Goal: Information Seeking & Learning: Find specific fact

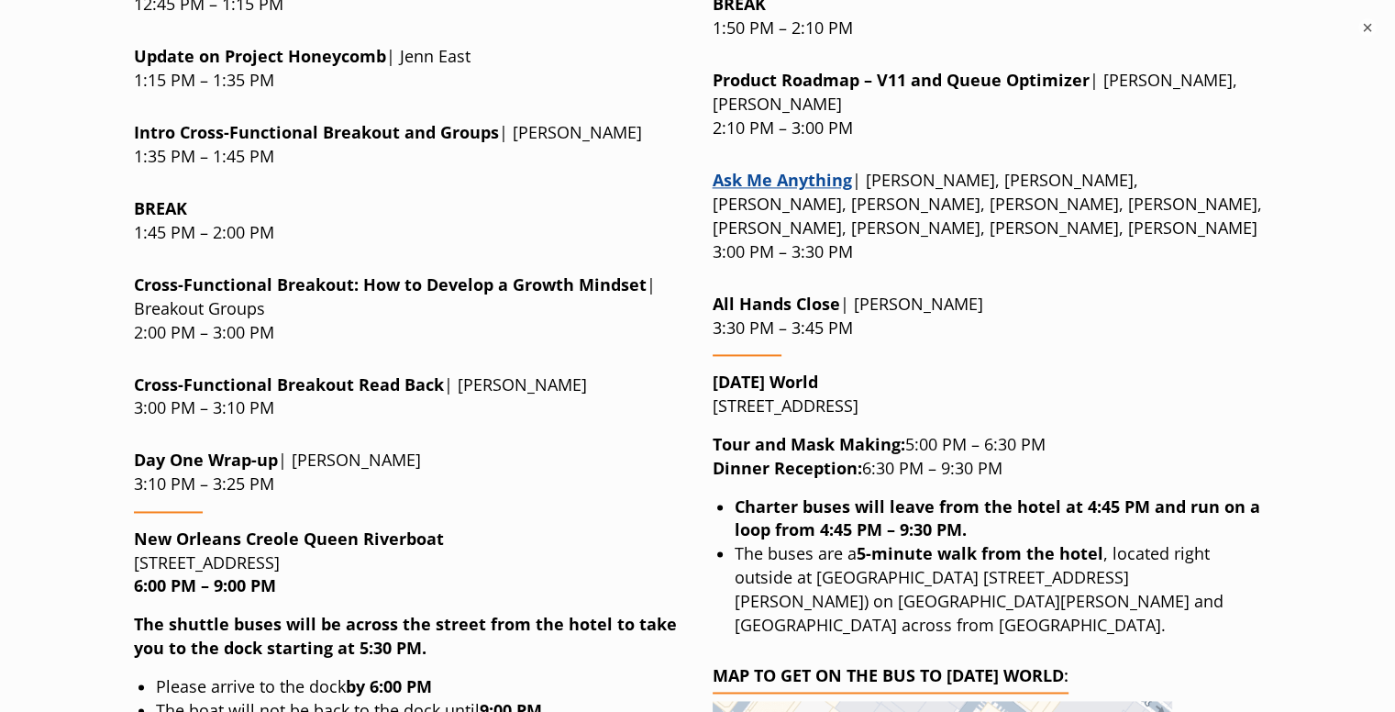
scroll to position [2654, 0]
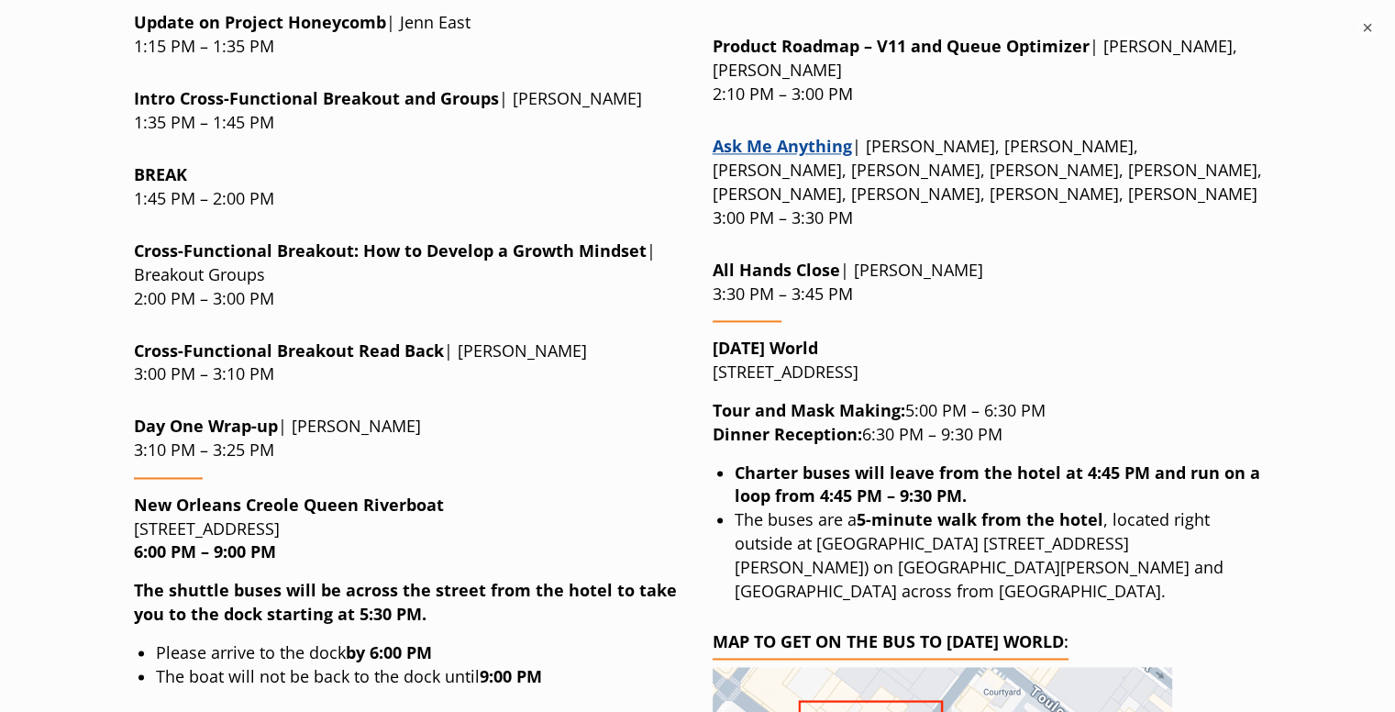
click at [718, 316] on div "[DATE] | [DATE] Breakfast Buffet : Rib Room, First Floor 8:00 AM – 9:00 AM Meet…" at bounding box center [987, 288] width 549 height 2472
click at [283, 493] on p "New Orleans Creole [GEOGRAPHIC_DATA][STREET_ADDRESS] 6:00 PM – 9:00 PM" at bounding box center [408, 529] width 549 height 72
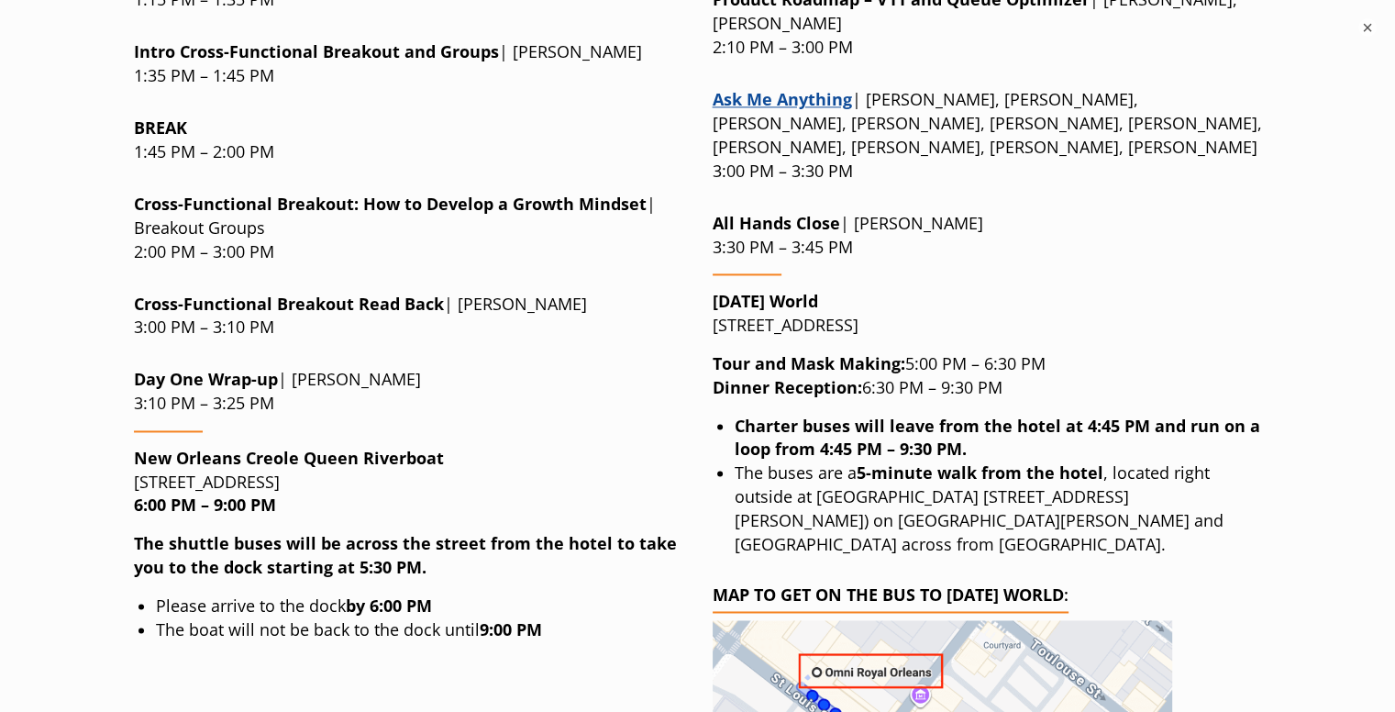
scroll to position [2699, 0]
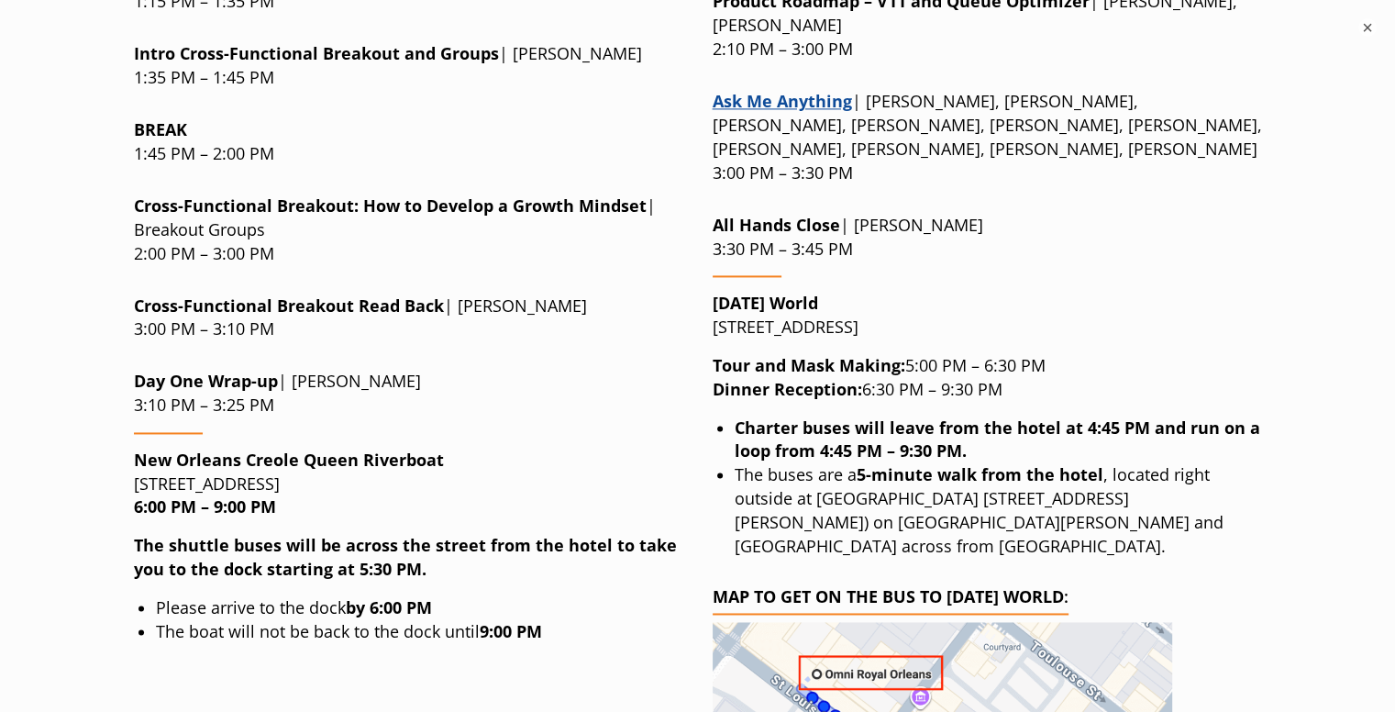
click at [294, 449] on p "New Orleans Creole [GEOGRAPHIC_DATA][STREET_ADDRESS] 6:00 PM – 9:00 PM" at bounding box center [408, 485] width 549 height 72
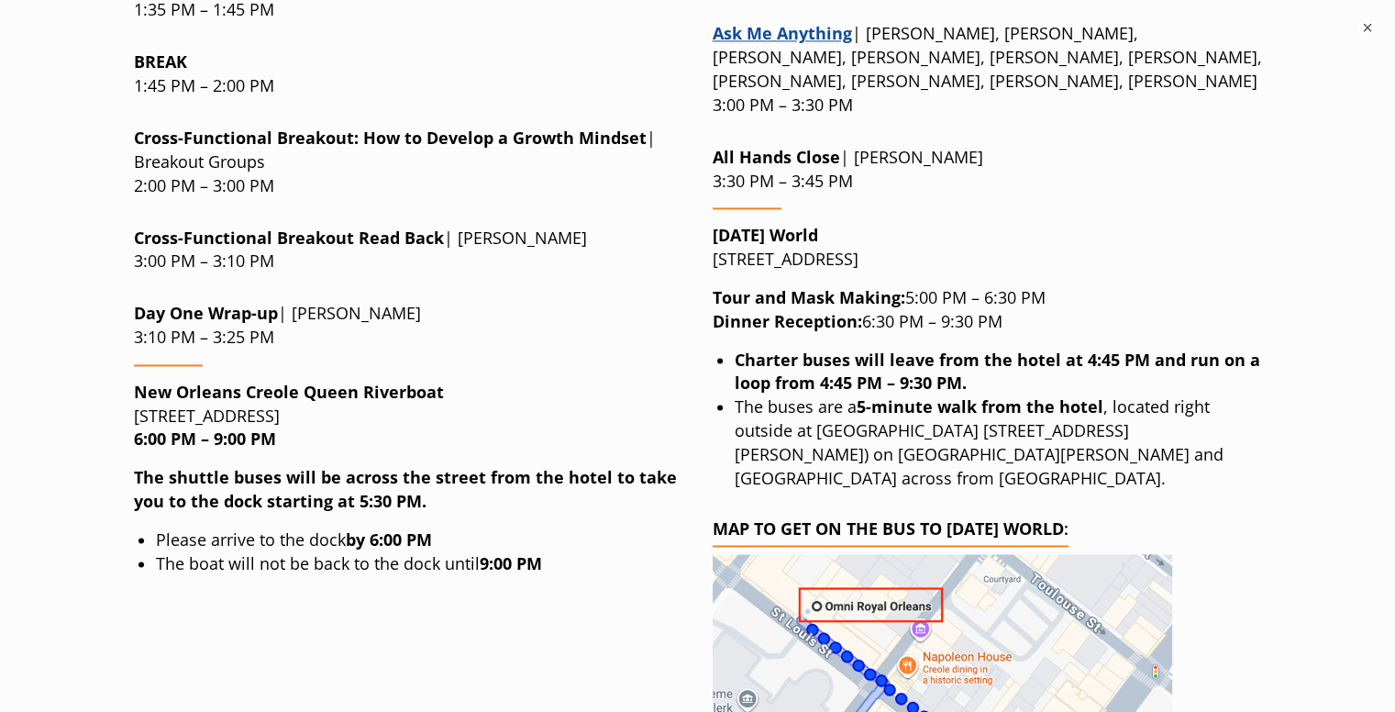
scroll to position [2766, 0]
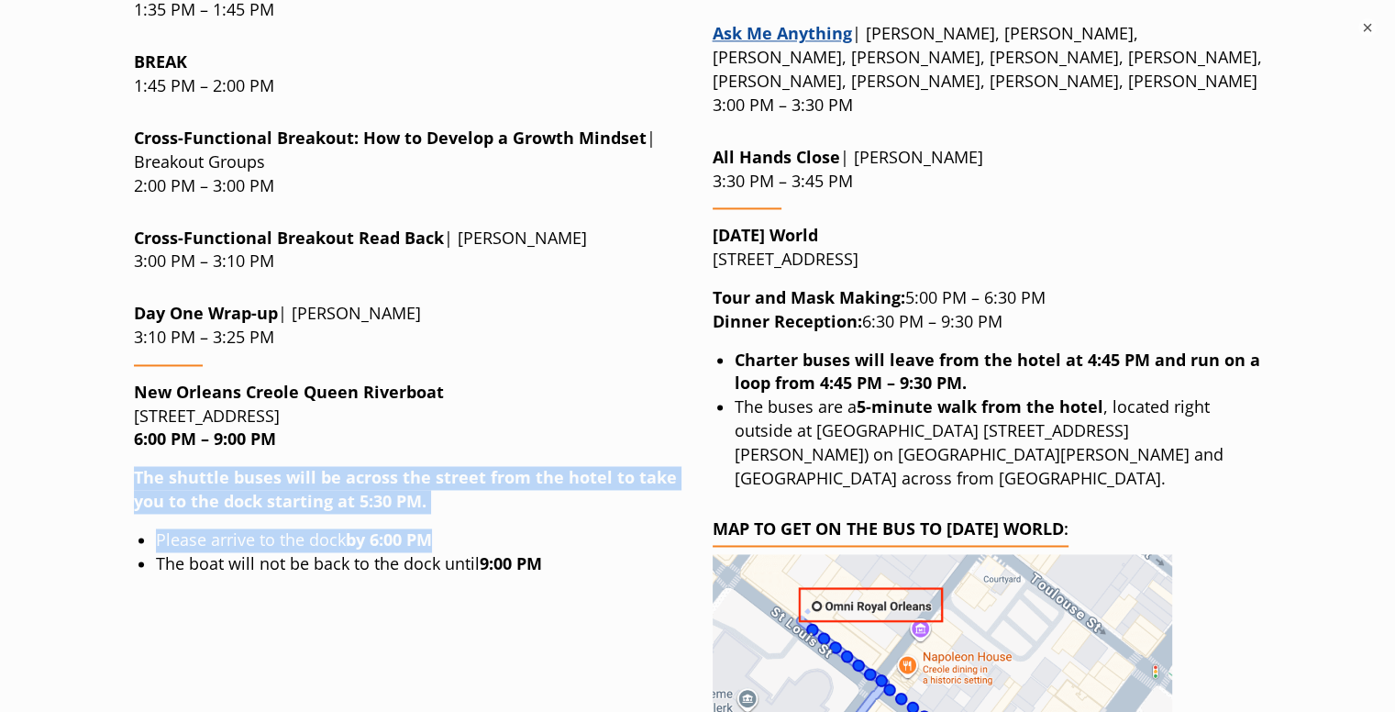
drag, startPoint x: 123, startPoint y: 317, endPoint x: 474, endPoint y: 385, distance: 357.8
click at [474, 528] on li "Please arrive to the dock by 6:00 PM" at bounding box center [419, 540] width 527 height 24
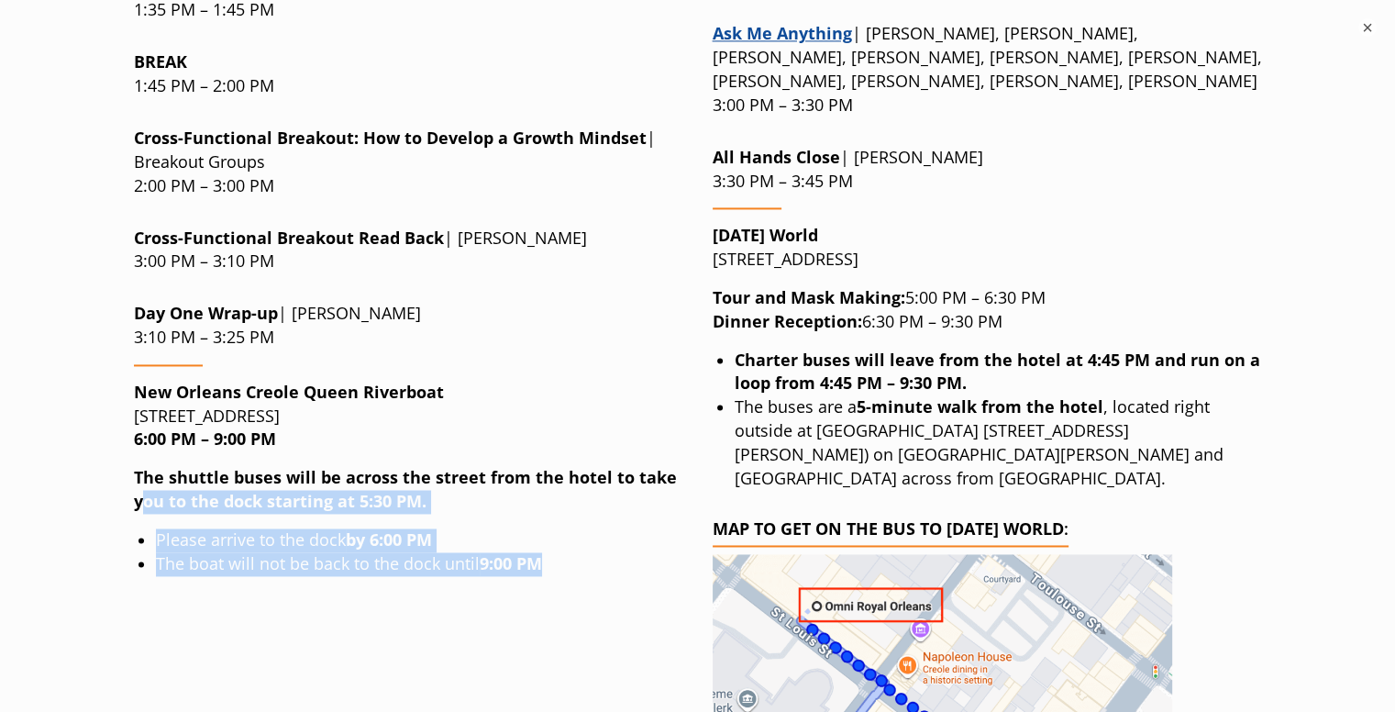
drag, startPoint x: 606, startPoint y: 407, endPoint x: 143, endPoint y: 340, distance: 468.0
click at [143, 340] on div "[DATE] | [DATE] Breakfast Buffet : Rib Room , First Floor 8:00 AM – 9:00 AM Mee…" at bounding box center [408, 176] width 549 height 2472
click at [143, 466] on strong "The shuttle buses will be across the street from the hotel to take you to the d…" at bounding box center [405, 489] width 543 height 46
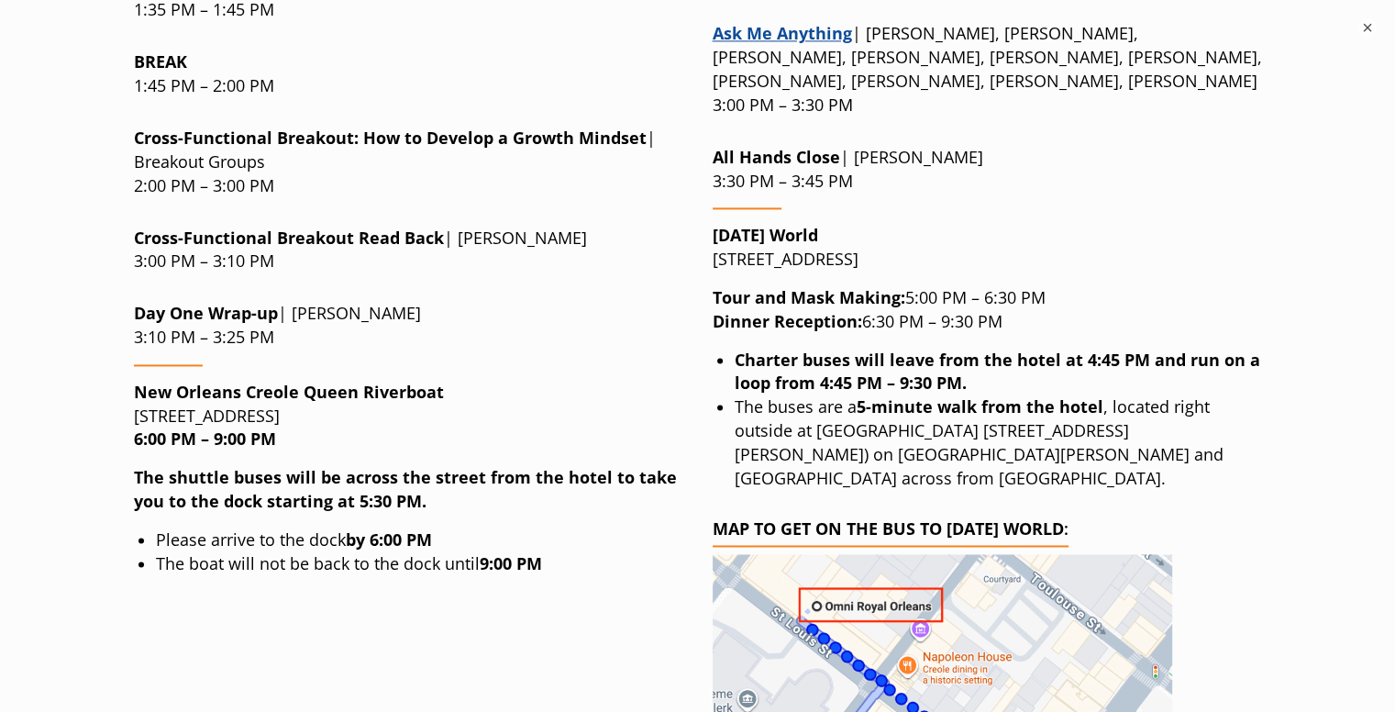
drag, startPoint x: 95, startPoint y: 312, endPoint x: 483, endPoint y: 435, distance: 407.0
click at [483, 435] on div "[DATE] | [DATE] Breakfast Buffet : Rib Room , First Floor 8:00 AM – 9:00 AM Mee…" at bounding box center [408, 176] width 549 height 2472
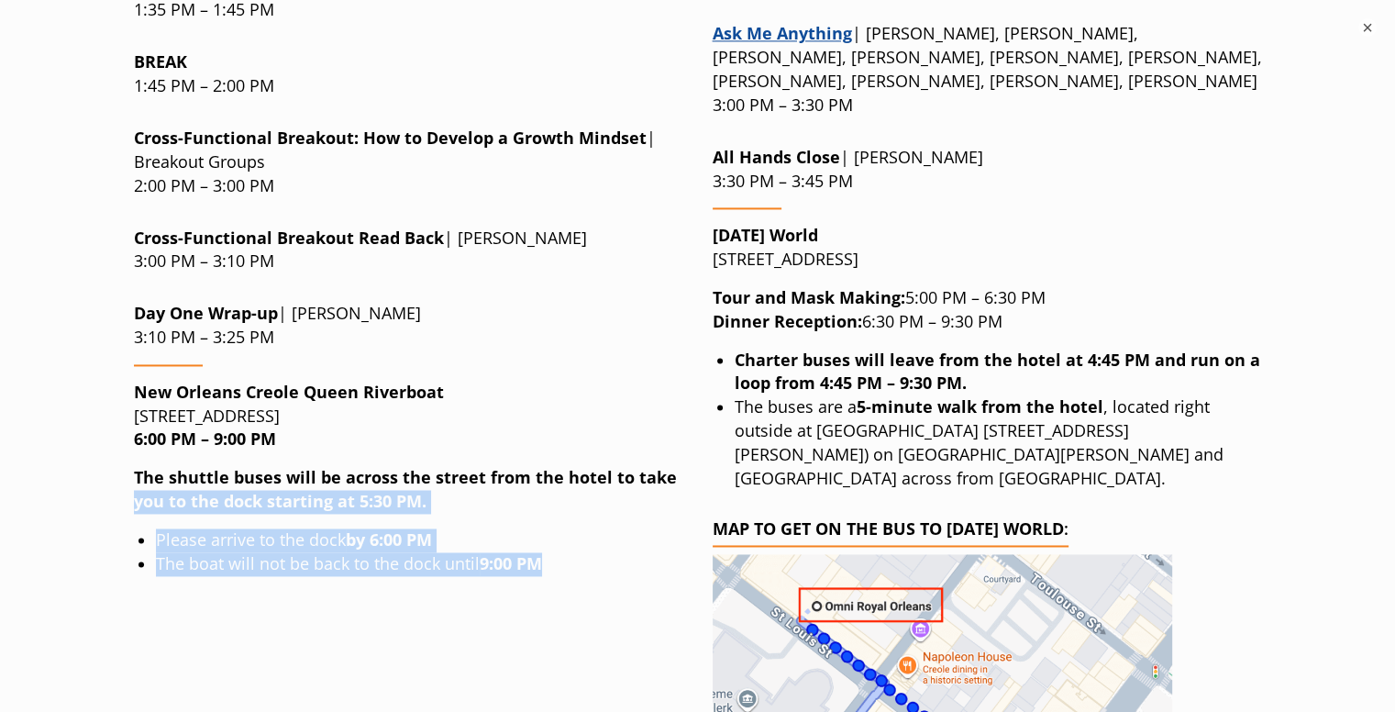
drag, startPoint x: 485, startPoint y: 420, endPoint x: 0, endPoint y: 343, distance: 491.3
click at [462, 417] on div "[DATE] | [DATE] Breakfast Buffet : Rib Room , First Floor 8:00 AM – 9:00 AM Mee…" at bounding box center [408, 176] width 549 height 2472
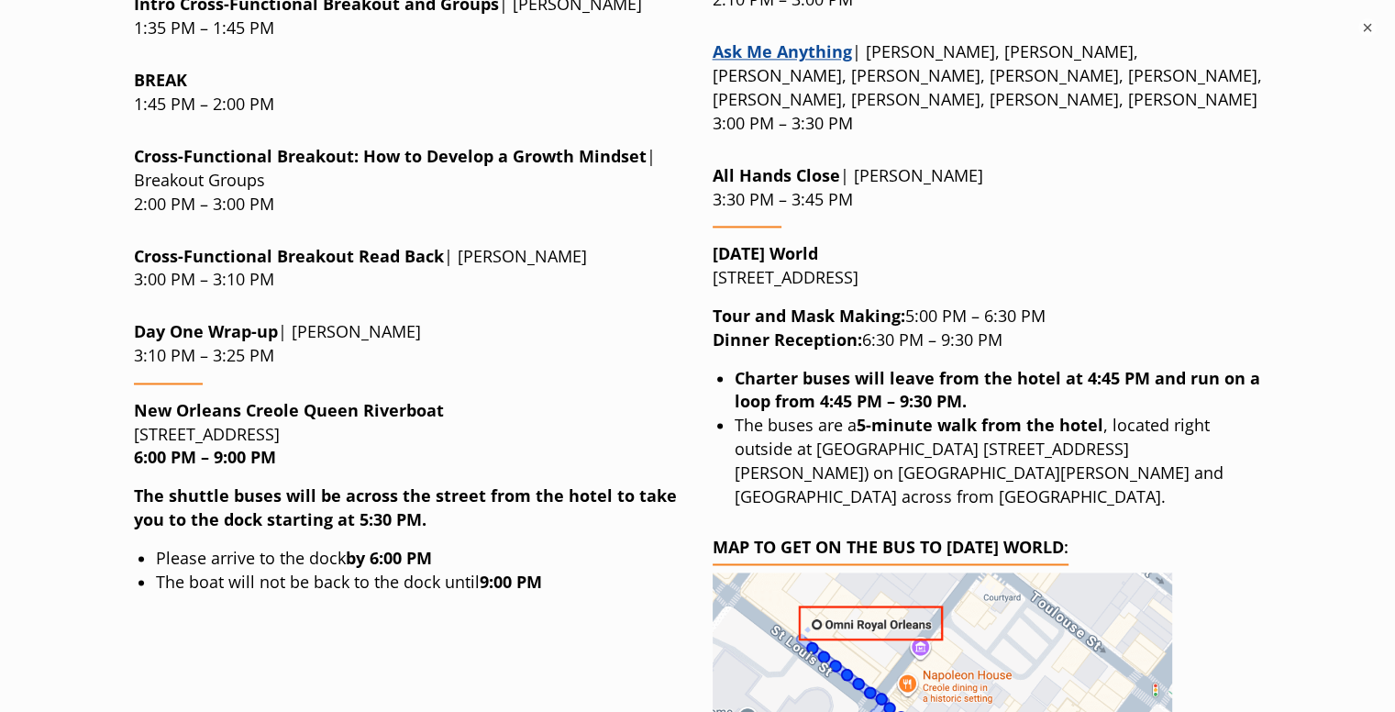
scroll to position [2748, 0]
drag, startPoint x: 128, startPoint y: 271, endPoint x: 429, endPoint y: 277, distance: 300.9
copy p "[STREET_ADDRESS]"
click at [340, 484] on strong "The shuttle buses will be across the street from the hotel to take you to the d…" at bounding box center [405, 507] width 543 height 46
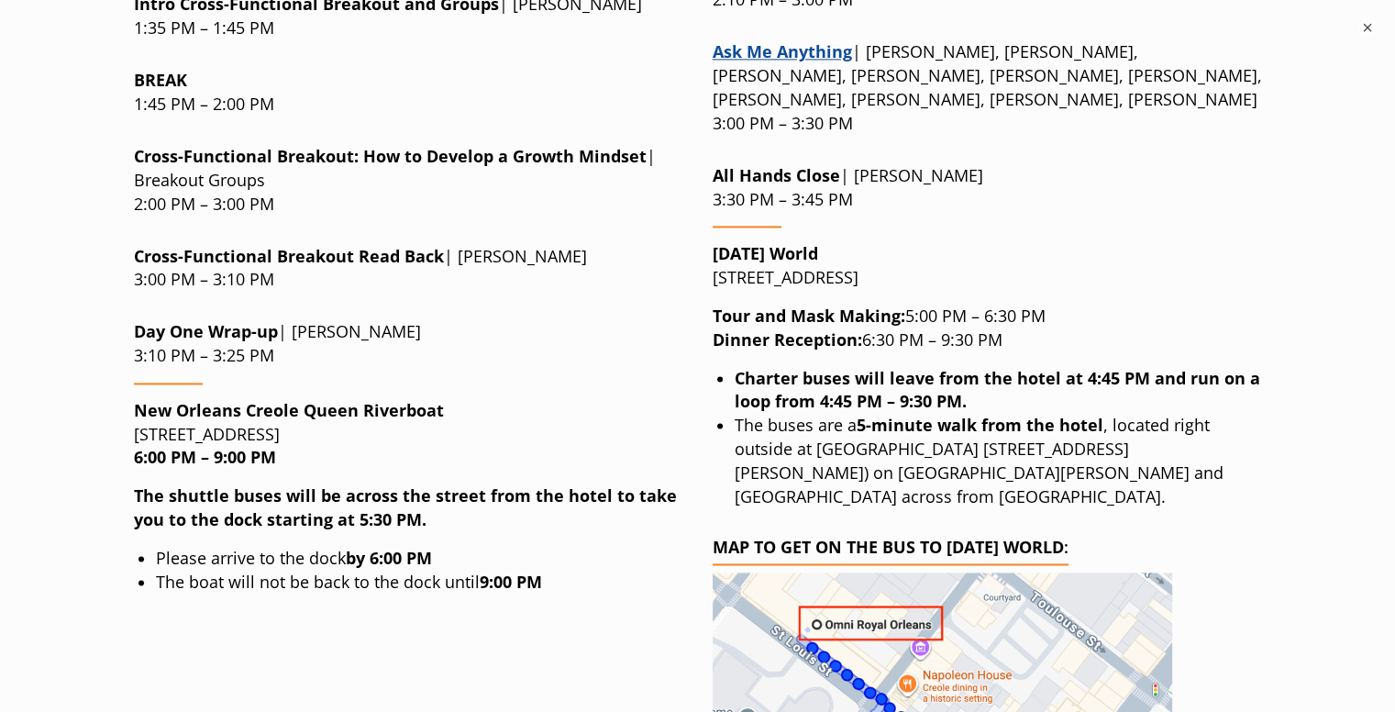
drag, startPoint x: 439, startPoint y: 277, endPoint x: 131, endPoint y: 277, distance: 308.2
copy p "[STREET_ADDRESS]"
click at [242, 484] on strong "The shuttle buses will be across the street from the hotel to take you to the d…" at bounding box center [405, 507] width 543 height 46
drag, startPoint x: 471, startPoint y: 271, endPoint x: 105, endPoint y: 249, distance: 366.6
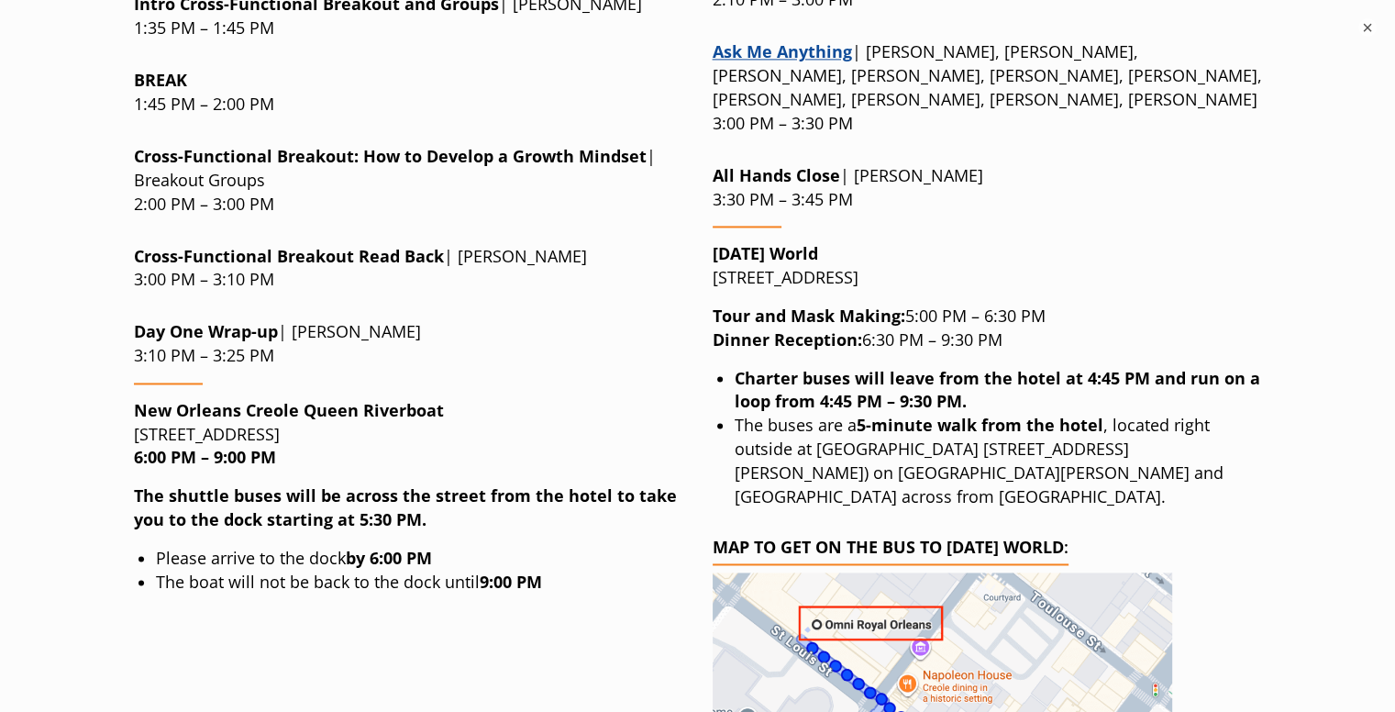
copy p "New Orleans Creole Queen Riverboat [STREET_ADDRESS]"
